Goal: Transaction & Acquisition: Purchase product/service

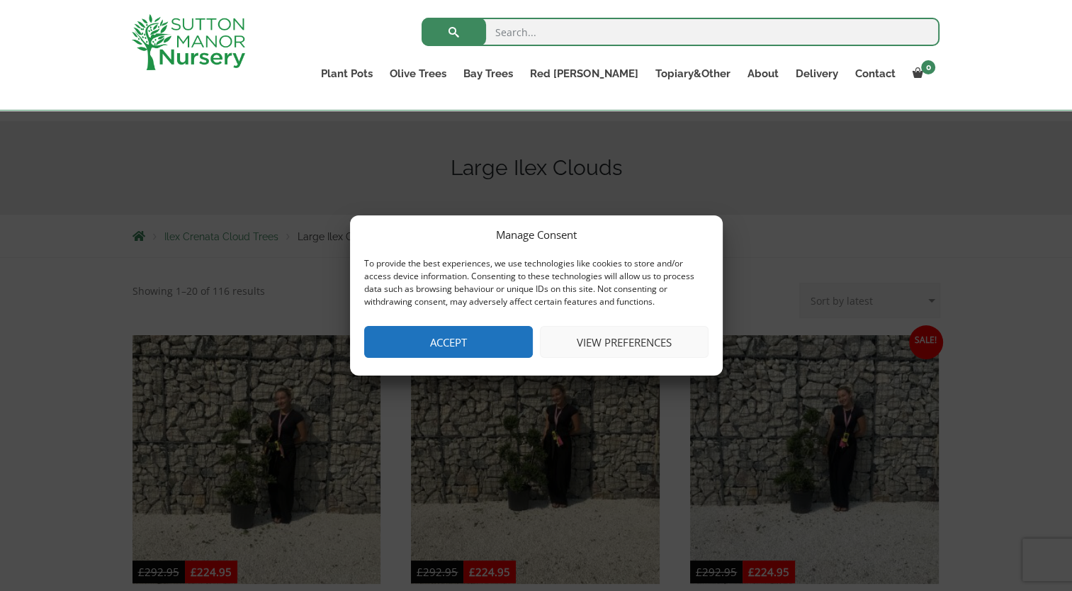
click at [478, 333] on button "Accept" at bounding box center [448, 342] width 169 height 32
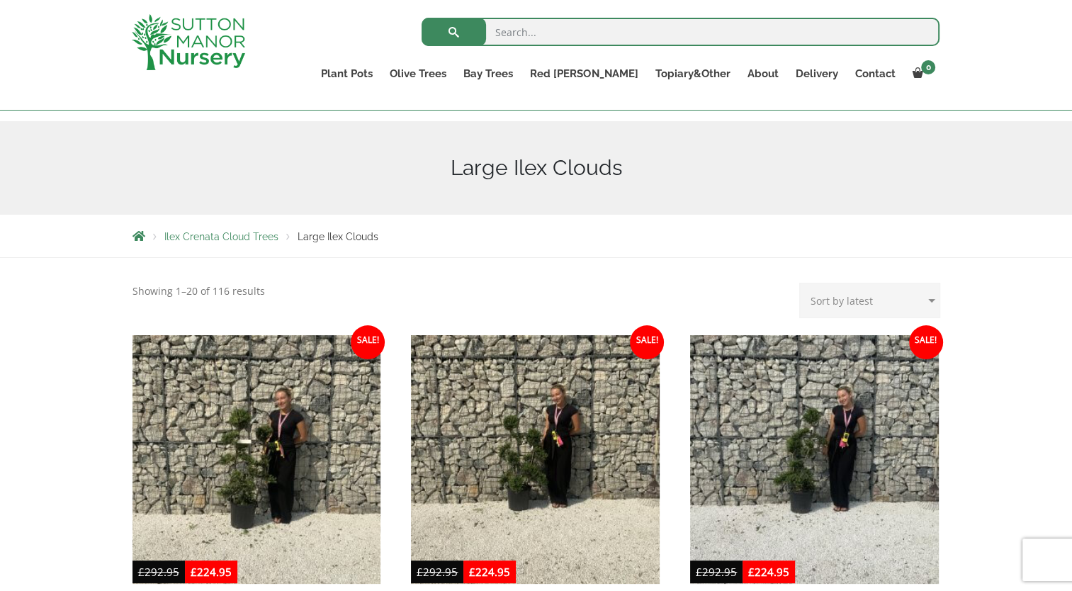
click at [641, 24] on input "search" at bounding box center [681, 32] width 518 height 28
type input "cloud"
click at [422, 18] on button "submit" at bounding box center [454, 32] width 64 height 28
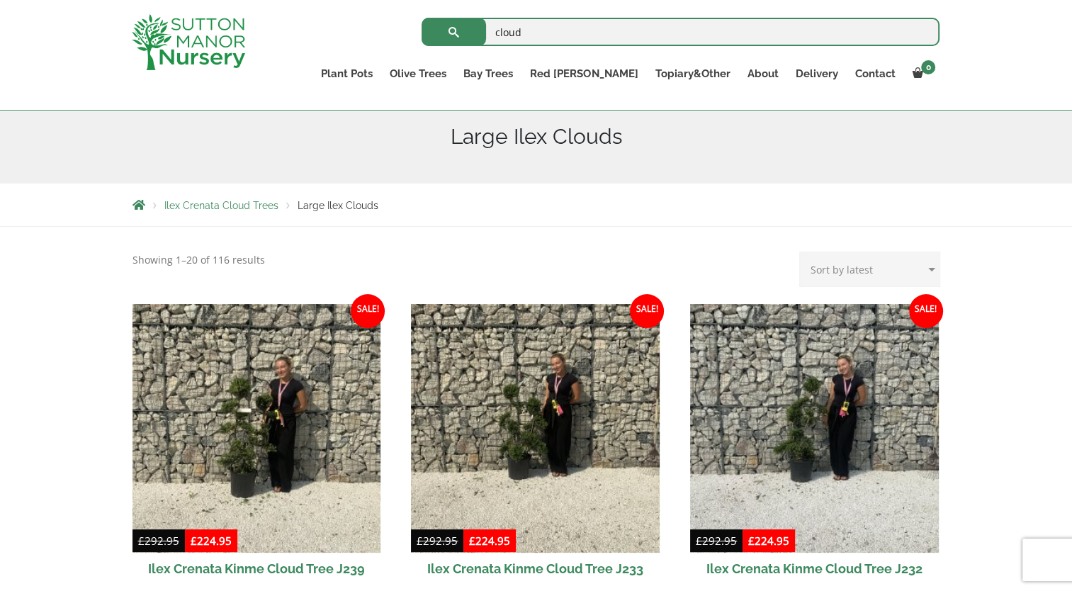
scroll to position [164, 0]
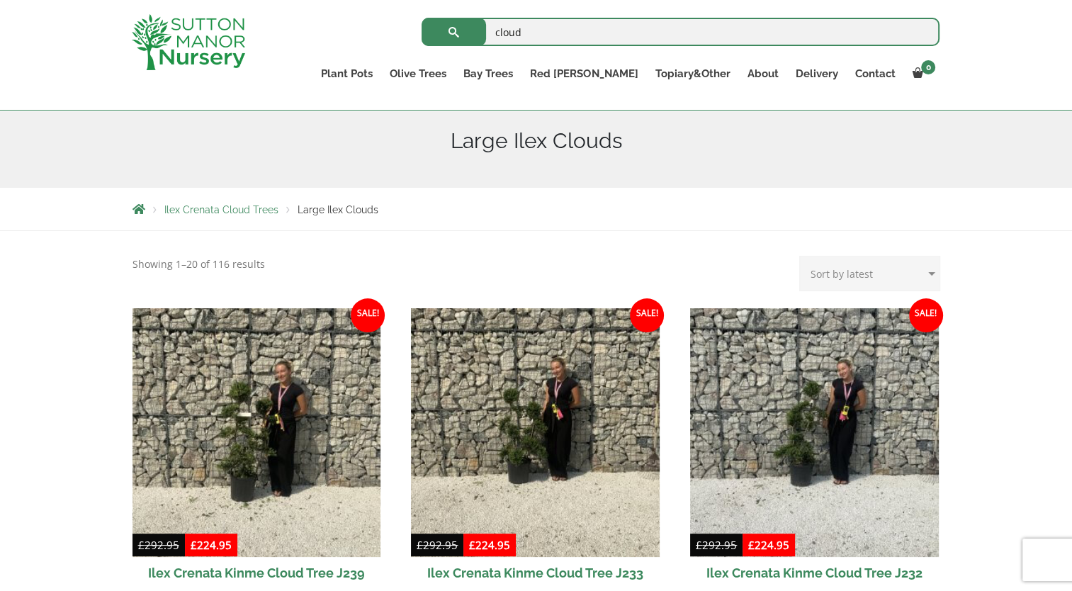
click at [876, 278] on select "Sort by popularity Sort by latest Sort by price: low to high Sort by price: hig…" at bounding box center [869, 273] width 141 height 35
select select "price"
click at [803, 256] on select "Sort by popularity Sort by latest Sort by price: low to high Sort by price: hig…" at bounding box center [869, 273] width 141 height 35
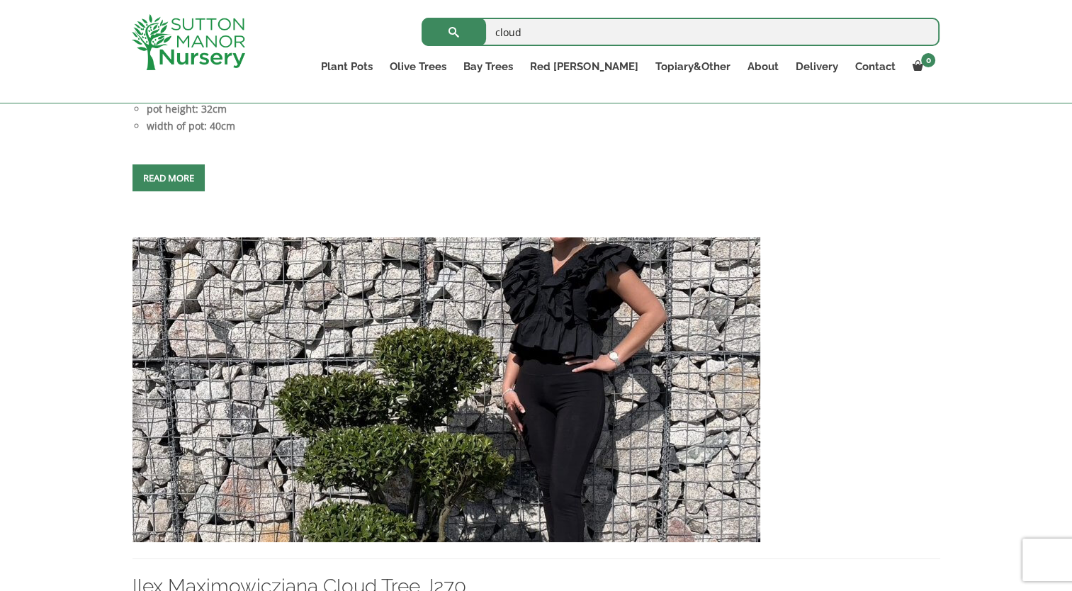
scroll to position [1462, 0]
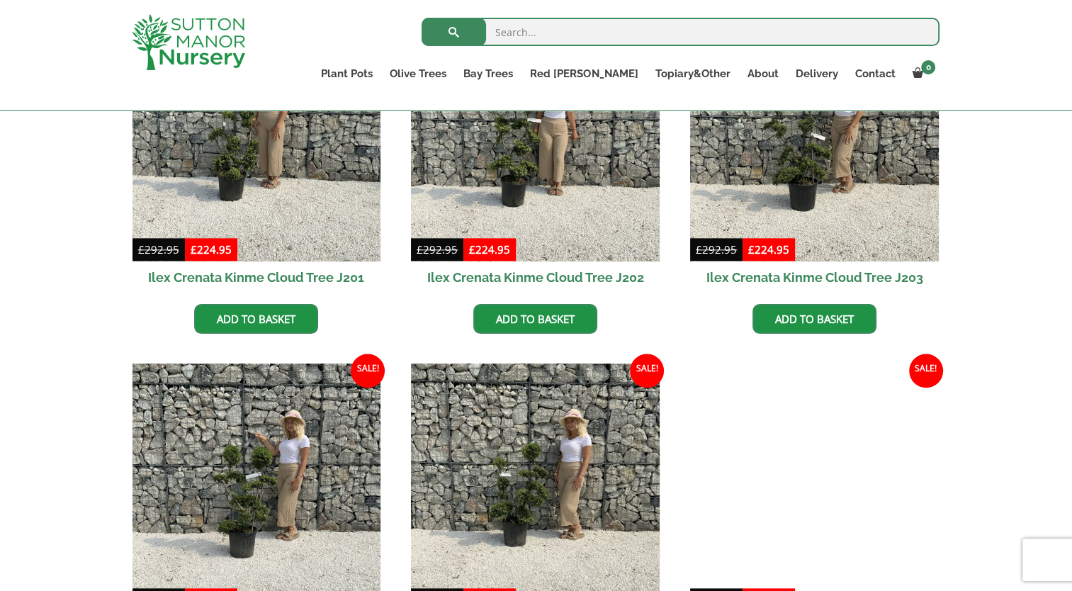
scroll to position [1810, 0]
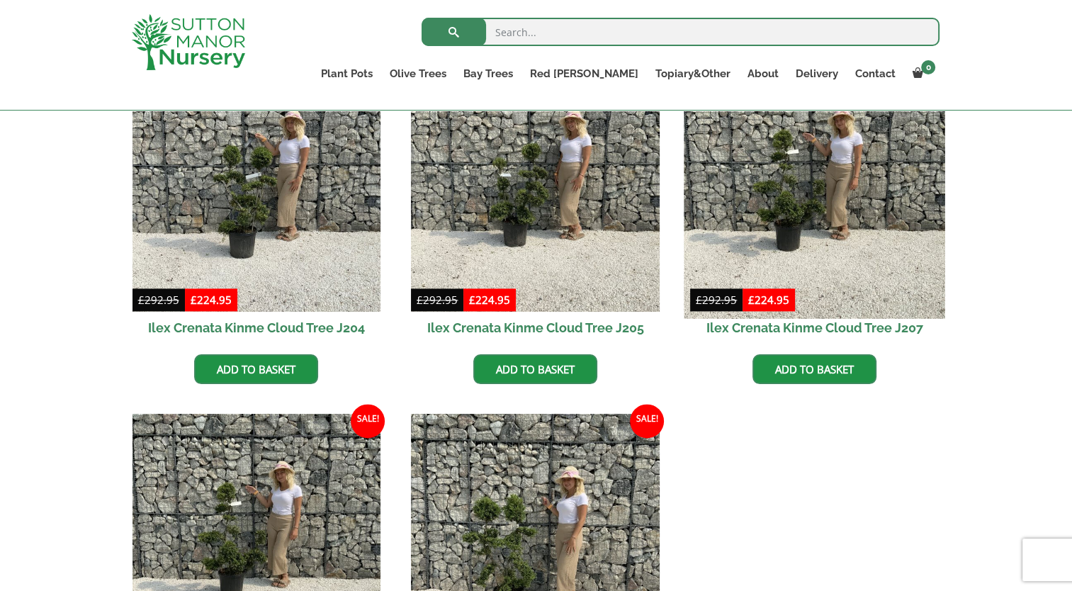
click at [776, 211] on img at bounding box center [814, 187] width 261 height 261
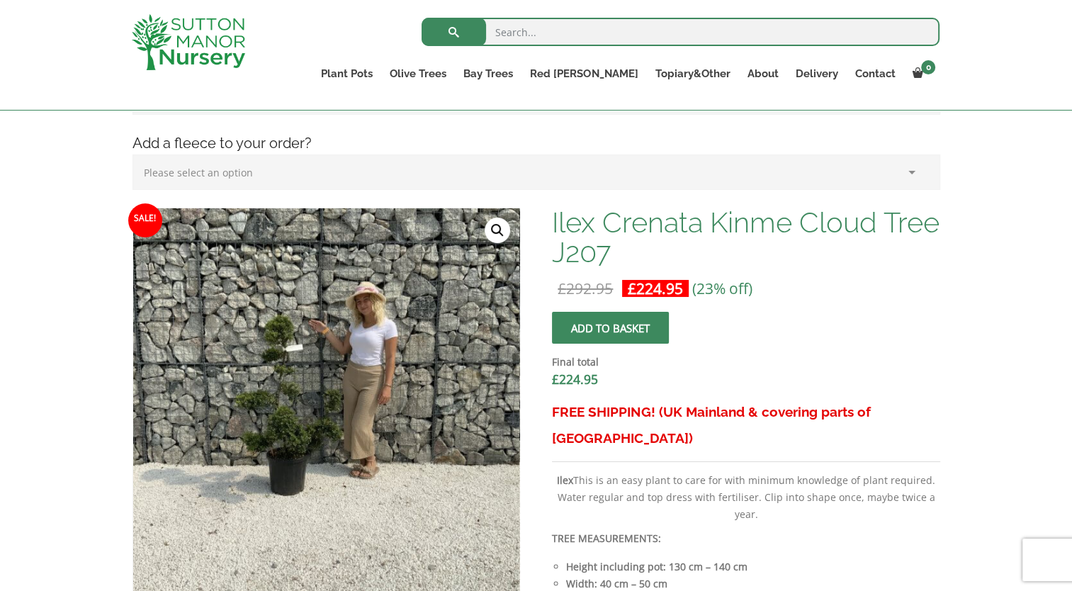
scroll to position [489, 0]
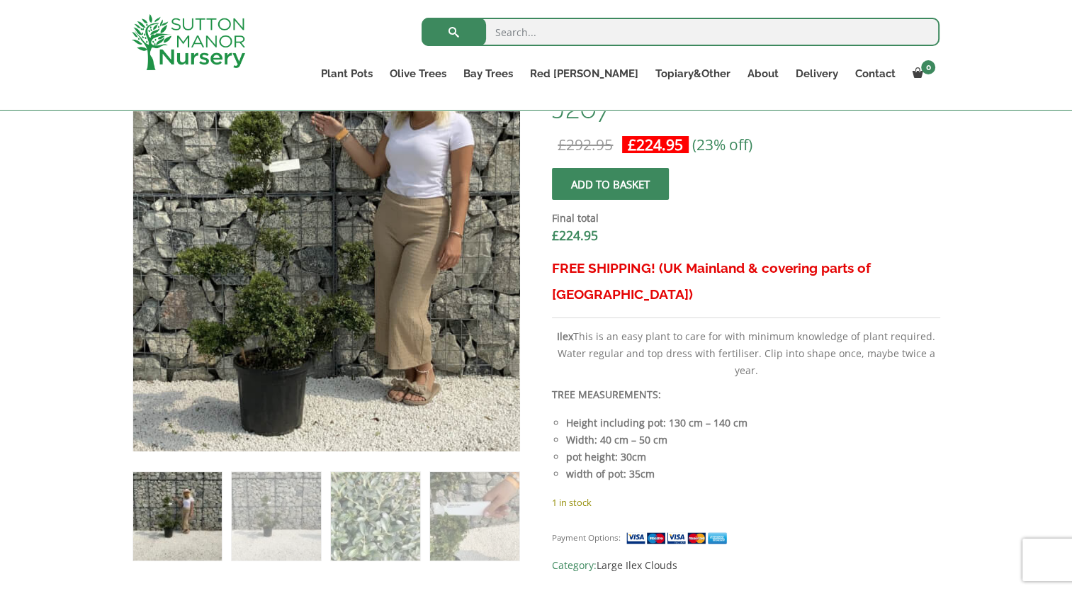
click at [305, 249] on img at bounding box center [343, 264] width 709 height 709
